Goal: Contribute content: Add original content to the website for others to see

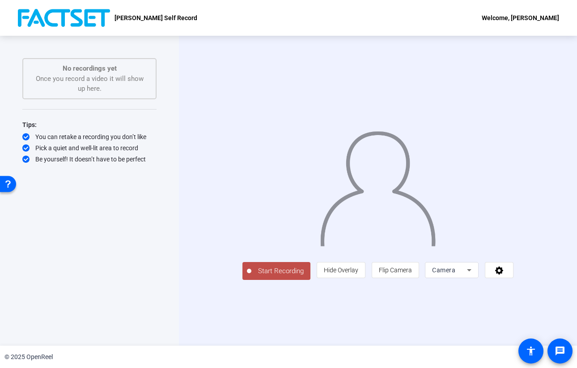
click at [474, 275] on icon at bounding box center [469, 270] width 11 height 11
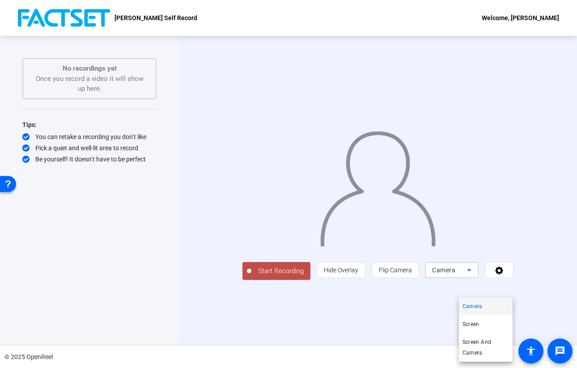
click at [499, 287] on div at bounding box center [288, 184] width 577 height 368
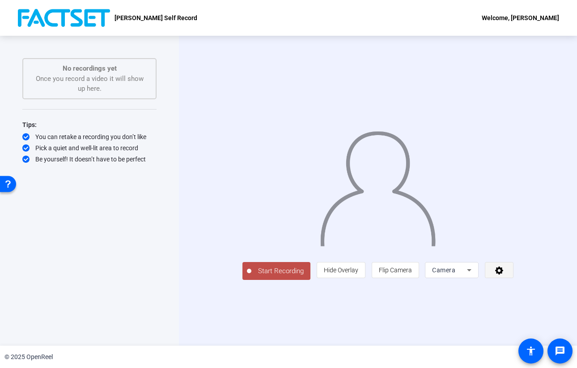
click at [503, 274] on icon at bounding box center [499, 270] width 8 height 8
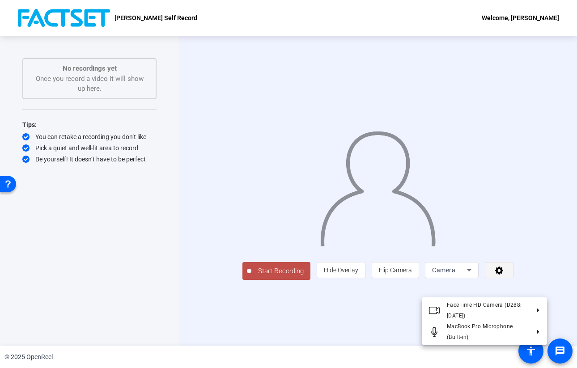
click at [532, 287] on div at bounding box center [288, 184] width 577 height 368
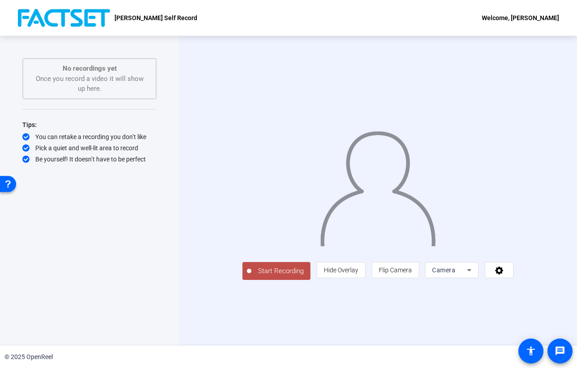
click at [251, 276] on span "Start Recording" at bounding box center [280, 271] width 59 height 10
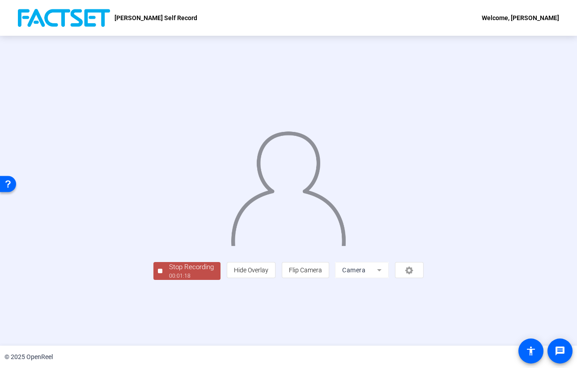
click at [169, 280] on div "00:01:18" at bounding box center [191, 276] width 45 height 8
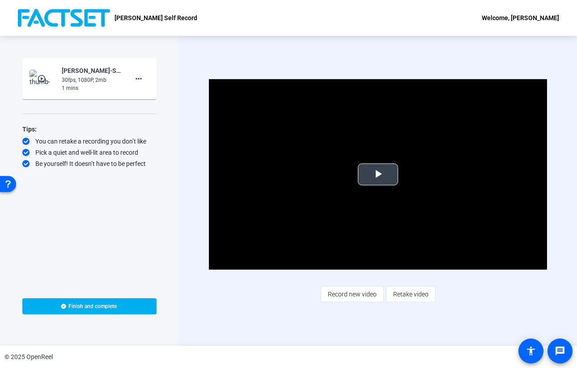
click at [378, 174] on span "Video Player" at bounding box center [378, 174] width 0 height 0
click at [139, 78] on mat-icon "more_horiz" at bounding box center [138, 78] width 11 height 11
click at [225, 48] on div at bounding box center [288, 184] width 577 height 368
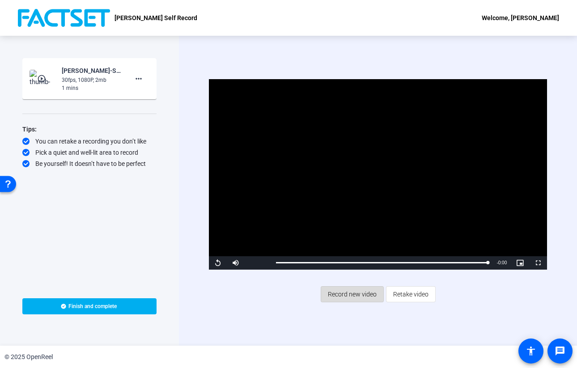
click at [356, 297] on span "Record new video" at bounding box center [352, 294] width 49 height 17
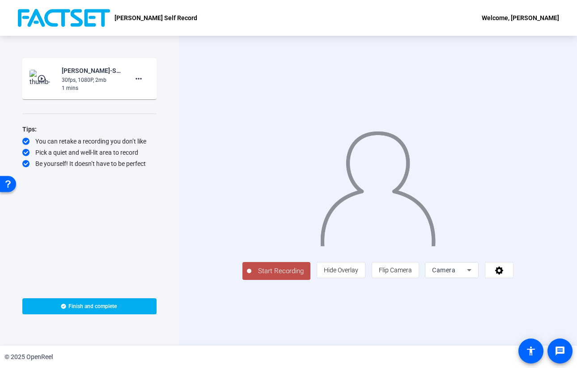
click at [467, 275] on div "Camera" at bounding box center [449, 270] width 35 height 11
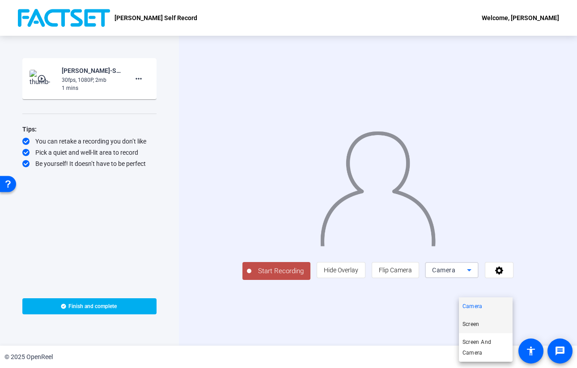
click at [485, 321] on mat-option "Screen" at bounding box center [486, 324] width 54 height 18
